Goal: Task Accomplishment & Management: Use online tool/utility

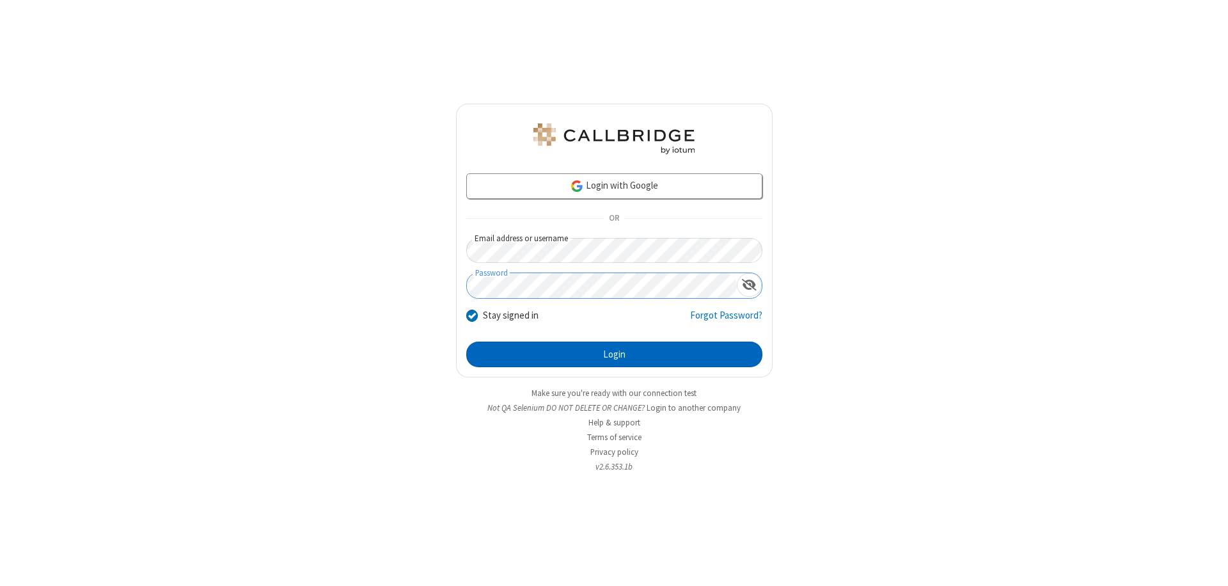
click at [614, 354] on button "Login" at bounding box center [614, 355] width 296 height 26
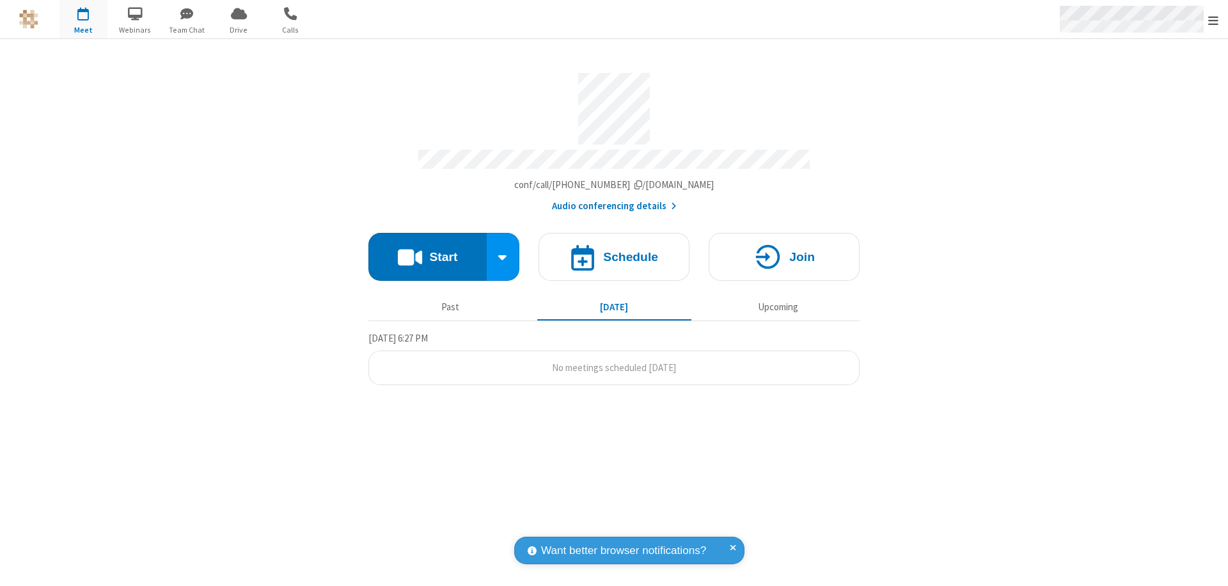
click at [1213, 20] on span "Open menu" at bounding box center [1213, 20] width 10 height 13
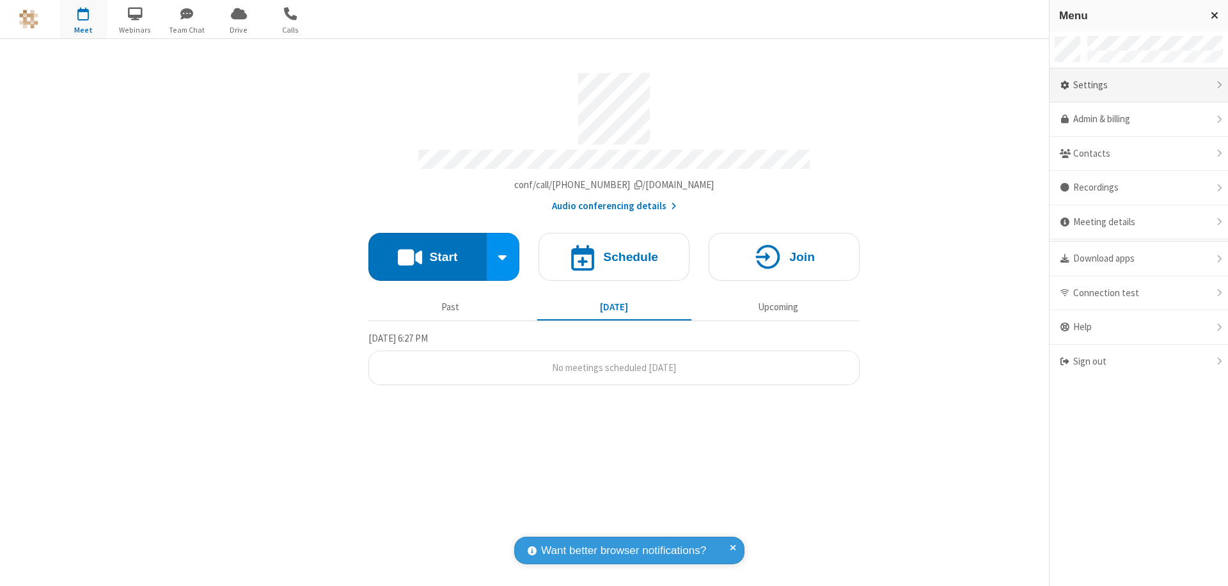
click at [1139, 85] on div "Settings" at bounding box center [1139, 85] width 178 height 35
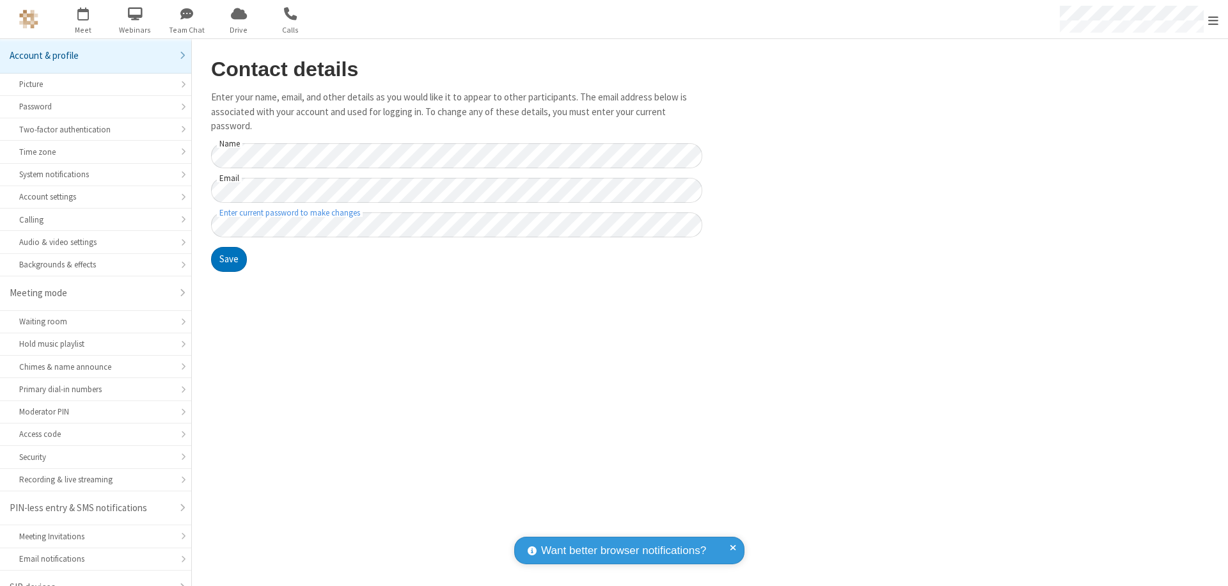
scroll to position [18, 0]
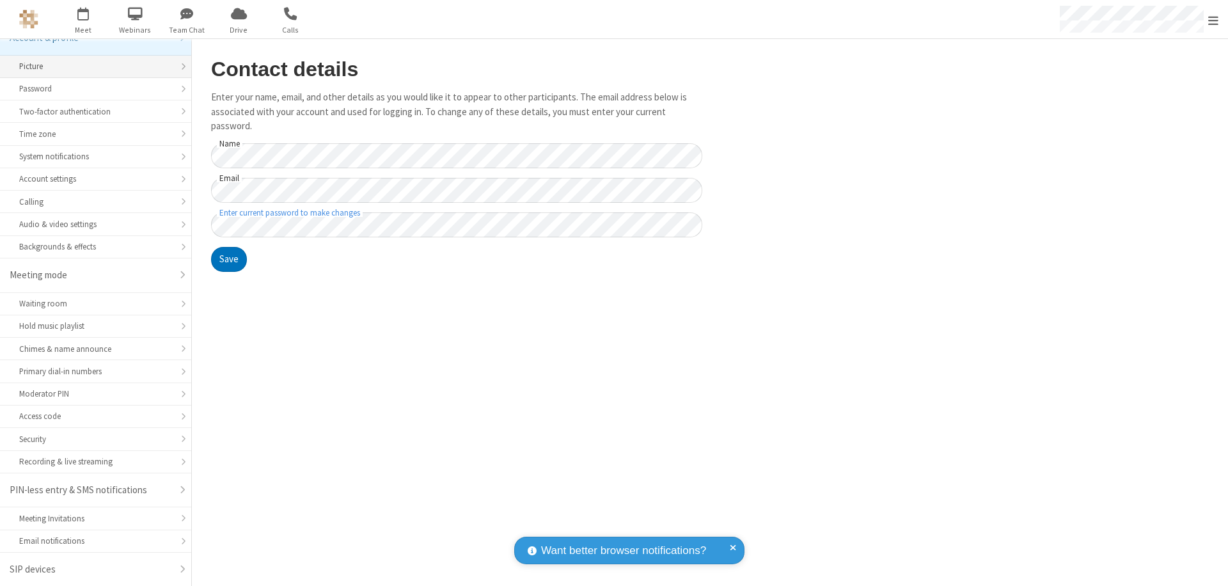
click at [91, 67] on div "Picture" at bounding box center [95, 66] width 153 height 12
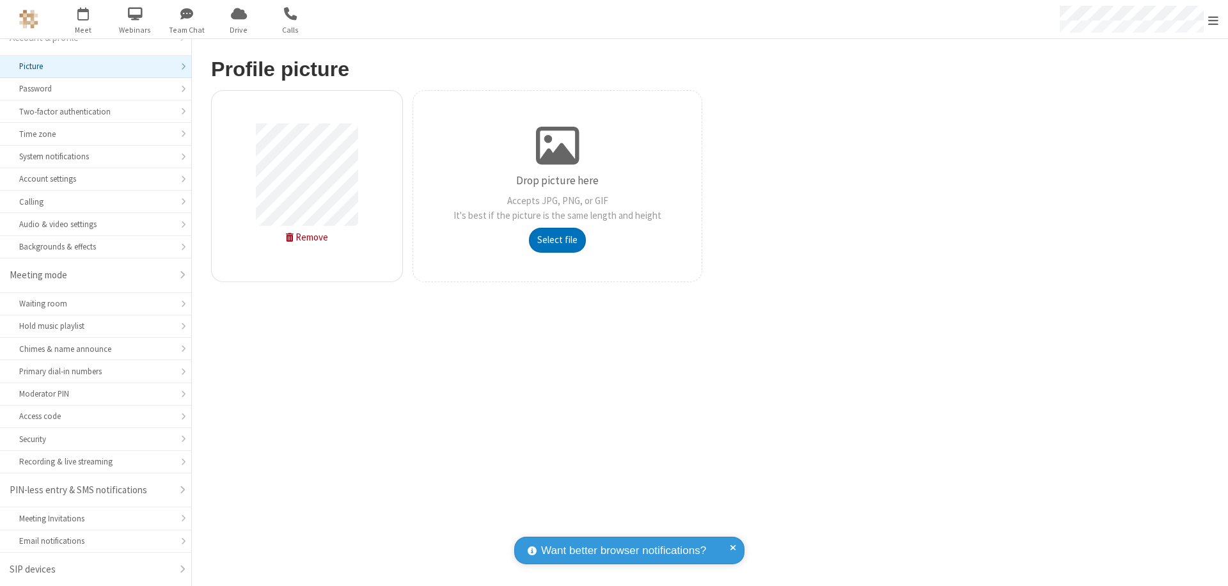
type input "C:\fakepath\avatar_image_test_2.jpg"
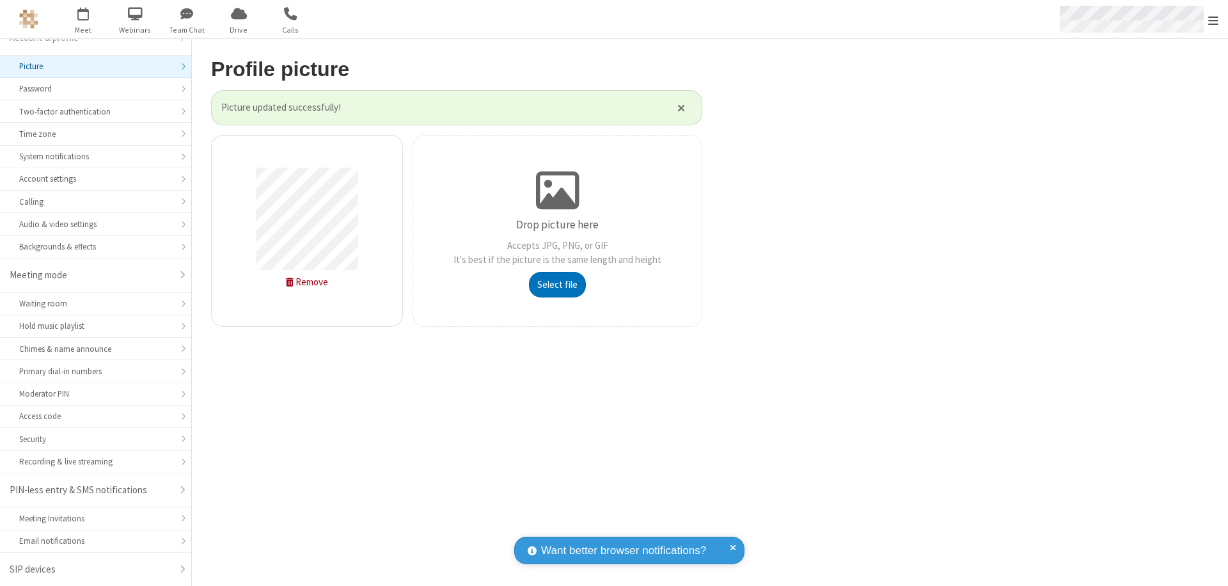
click at [1213, 20] on span "Open menu" at bounding box center [1213, 20] width 10 height 13
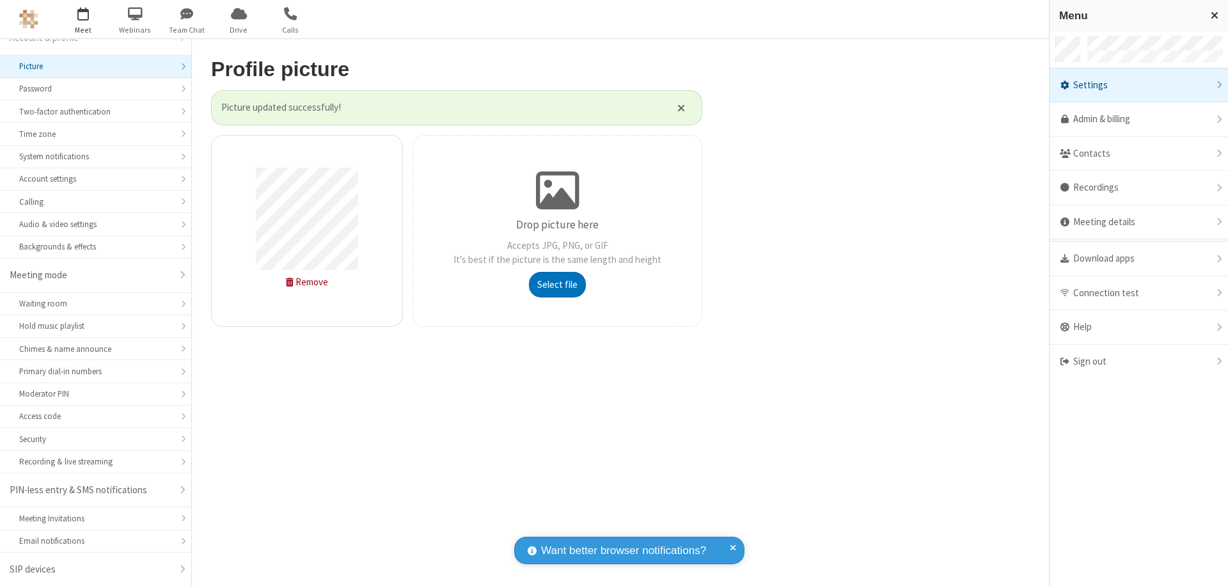
click at [83, 19] on span "button" at bounding box center [83, 14] width 48 height 22
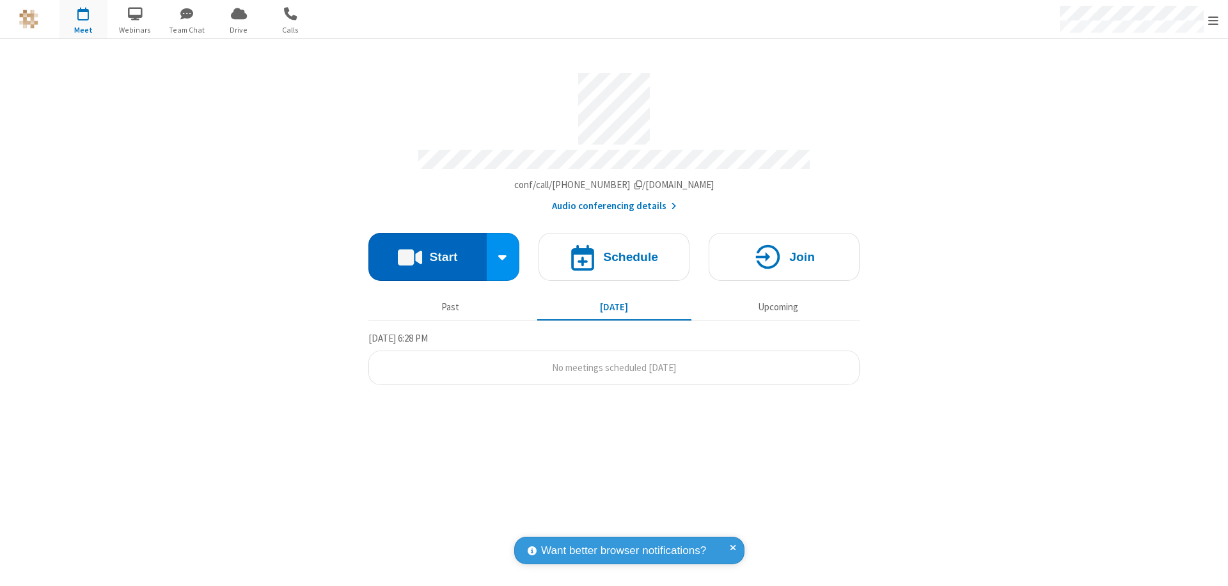
click at [427, 251] on button "Start" at bounding box center [427, 257] width 118 height 48
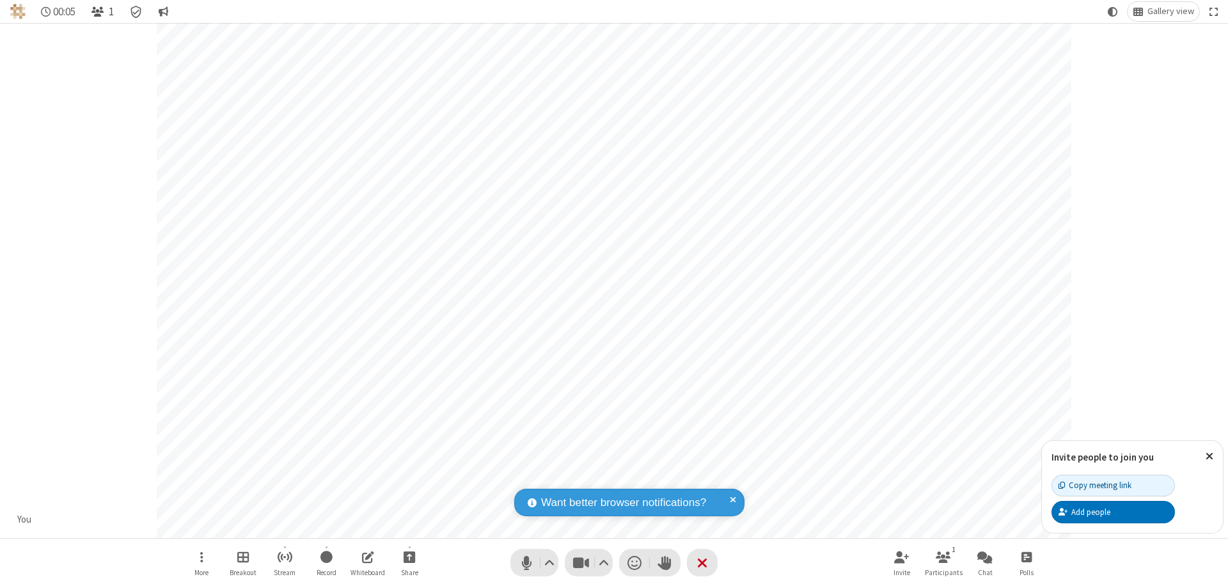
click at [99, 12] on span "Open participant list" at bounding box center [97, 12] width 12 height 12
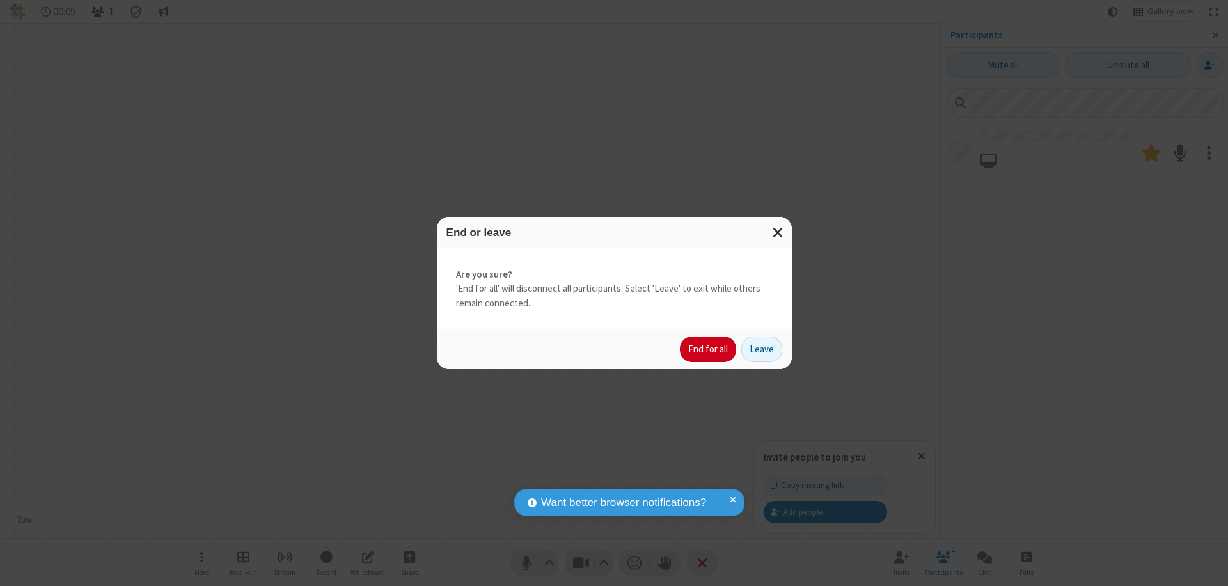
click at [709, 349] on button "End for all" at bounding box center [708, 349] width 56 height 26
